Goal: Information Seeking & Learning: Learn about a topic

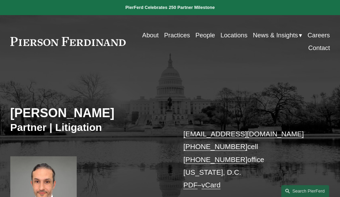
click at [95, 43] on link at bounding box center [68, 41] width 116 height 9
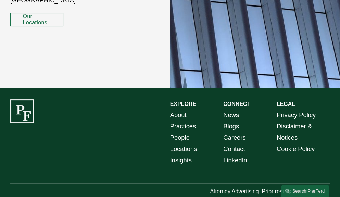
scroll to position [1052, 0]
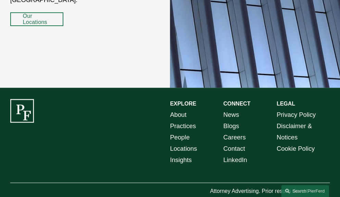
click at [227, 120] on link "Blogs" at bounding box center [231, 125] width 16 height 11
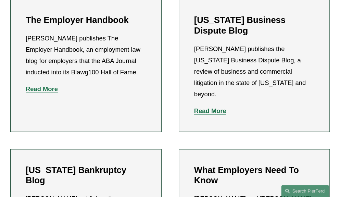
scroll to position [182, 0]
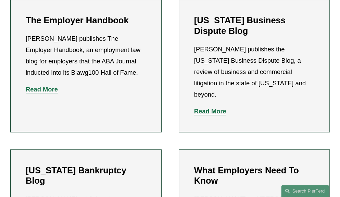
click at [212, 106] on p "Read More" at bounding box center [254, 110] width 120 height 11
click at [214, 107] on strong "Read More" at bounding box center [210, 110] width 32 height 7
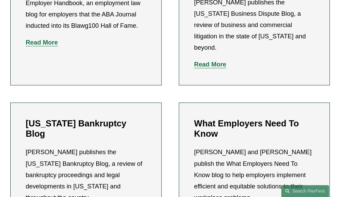
scroll to position [232, 0]
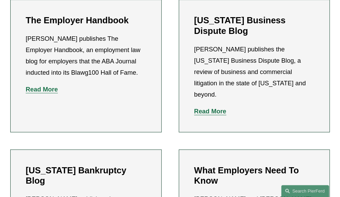
click at [55, 89] on strong "Read More" at bounding box center [42, 89] width 32 height 7
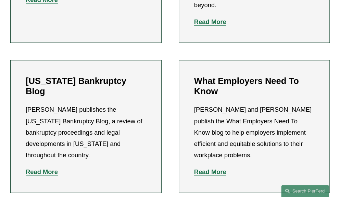
scroll to position [271, 0]
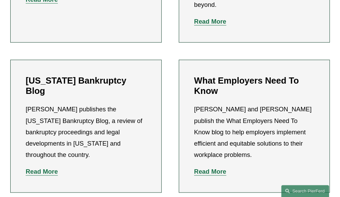
click at [215, 168] on strong "Read More" at bounding box center [210, 171] width 32 height 7
